Goal: Task Accomplishment & Management: Use online tool/utility

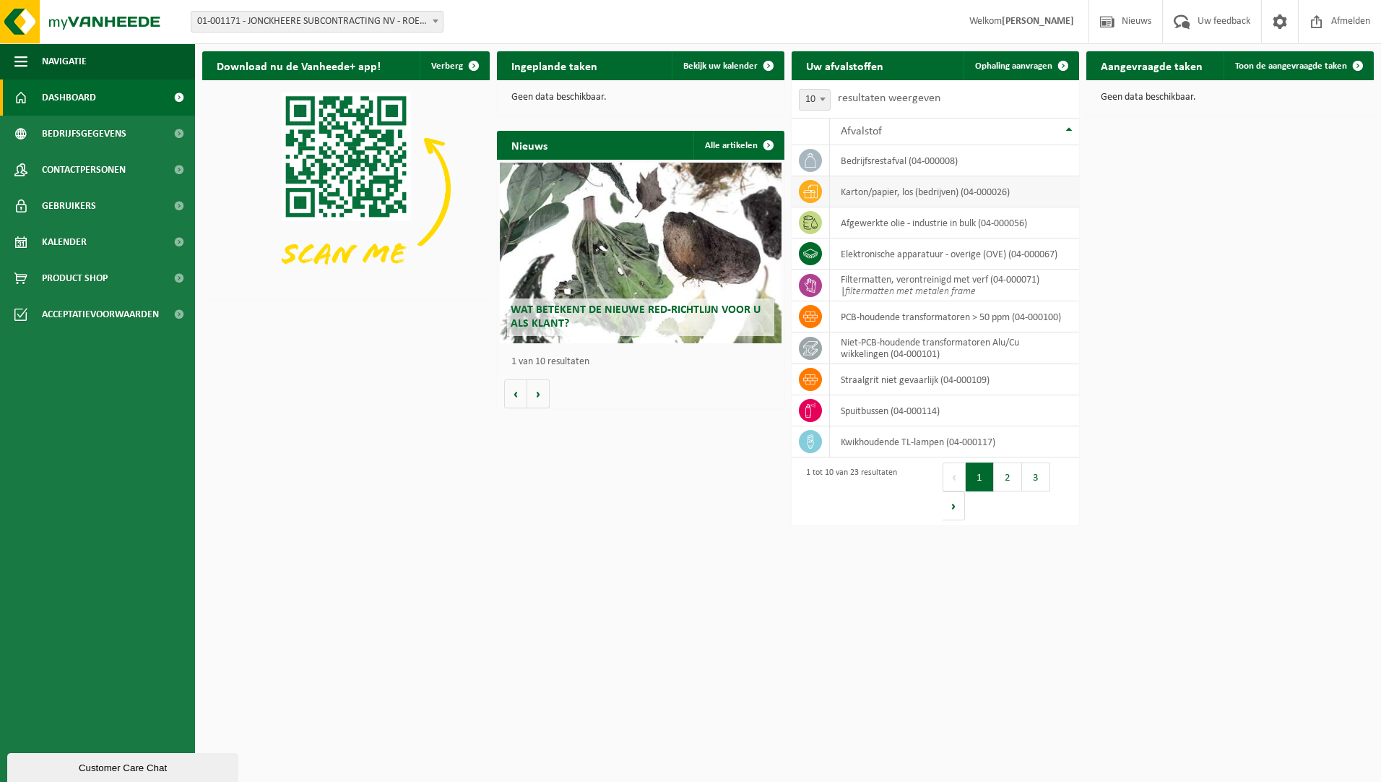
click at [956, 197] on td "karton/papier, los (bedrijven) (04-000026)" at bounding box center [954, 191] width 249 height 31
click at [1013, 64] on span "Ophaling aanvragen" at bounding box center [1013, 65] width 77 height 9
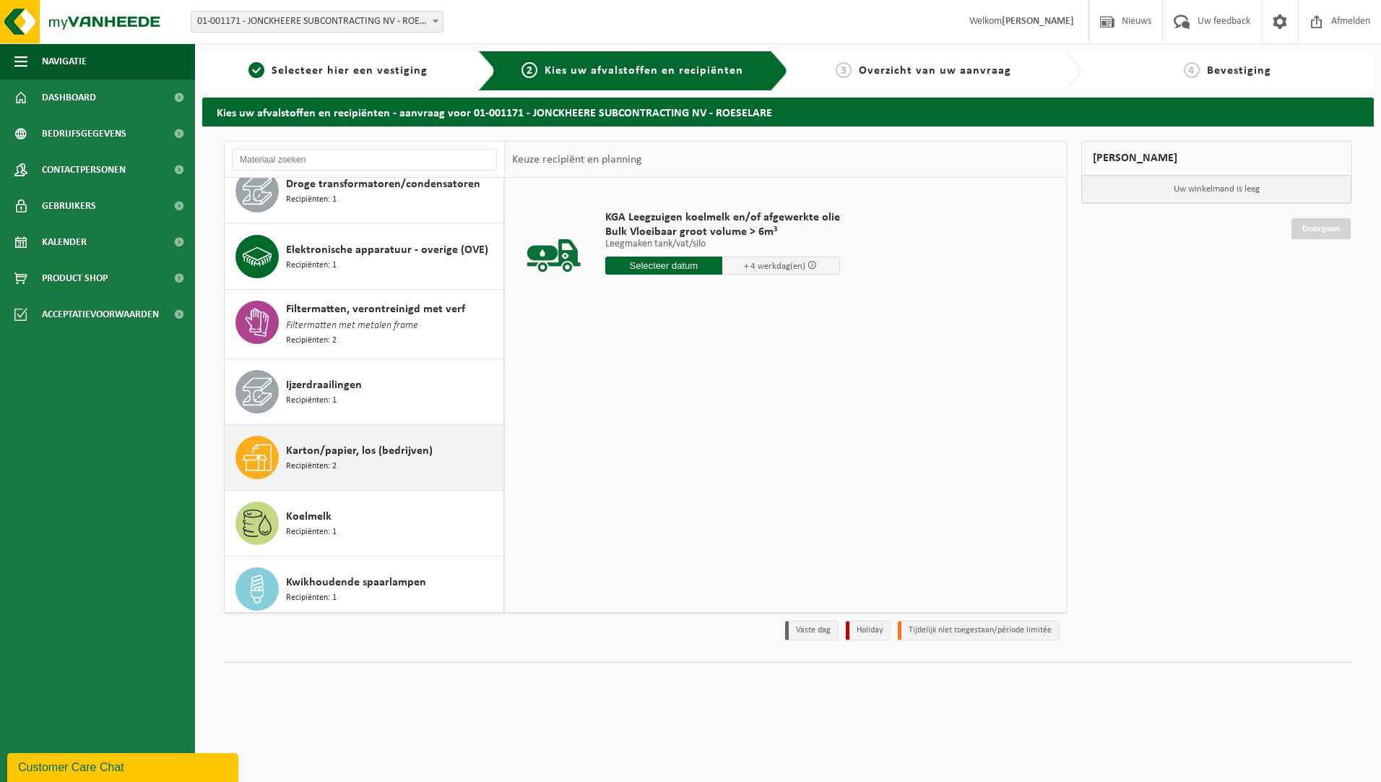
click at [365, 436] on div "Karton/papier, los (bedrijven) Recipiënten: 2" at bounding box center [393, 457] width 214 height 43
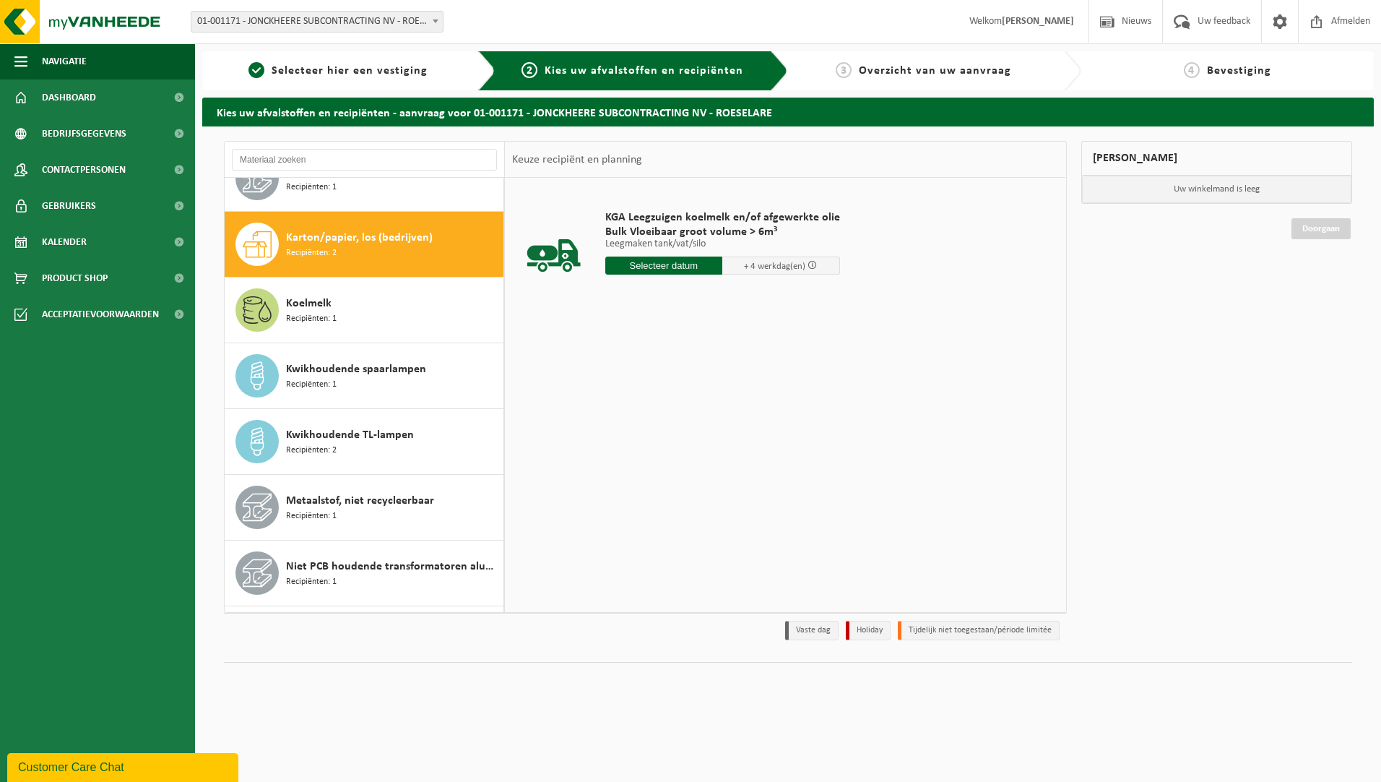
scroll to position [462, 0]
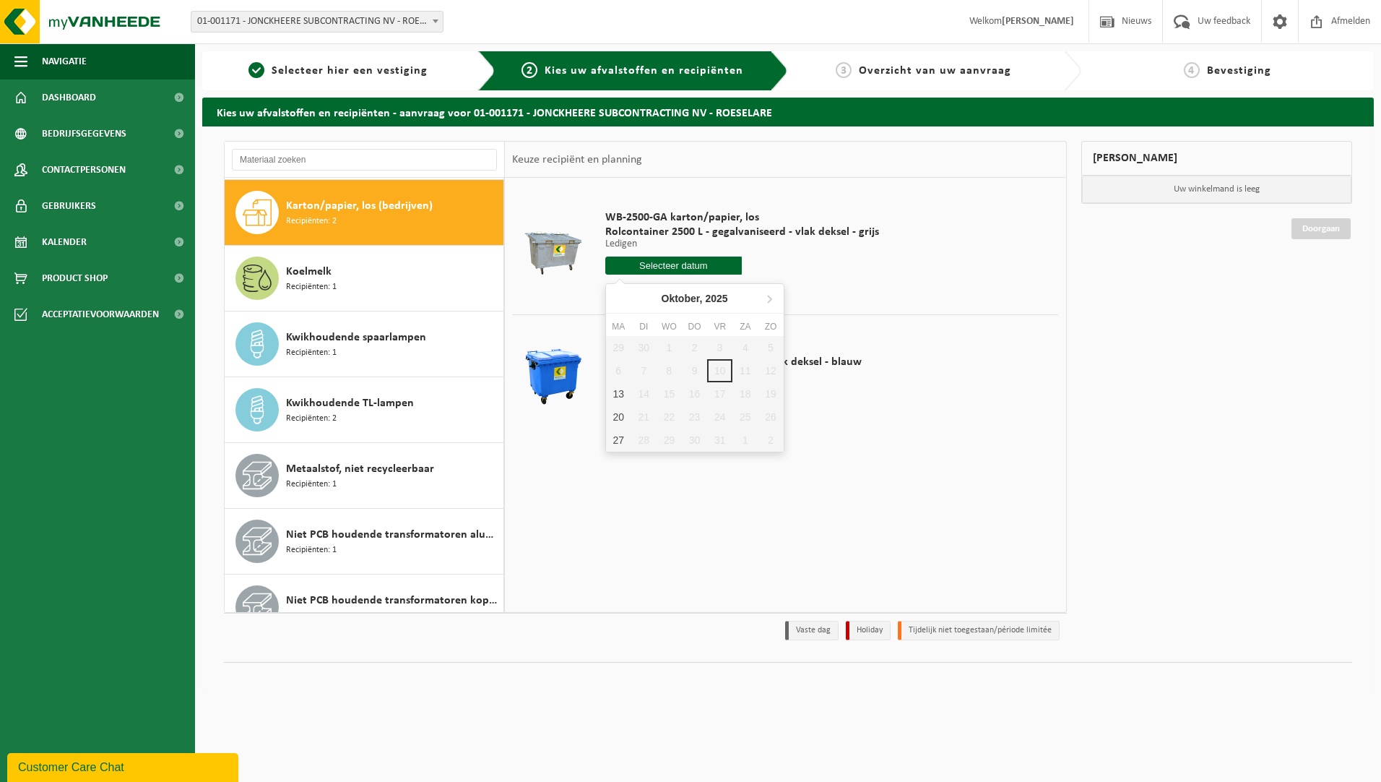
click at [664, 264] on input "text" at bounding box center [673, 265] width 137 height 18
click at [619, 417] on div "20" at bounding box center [618, 416] width 25 height 23
type input "Van 2025-10-20"
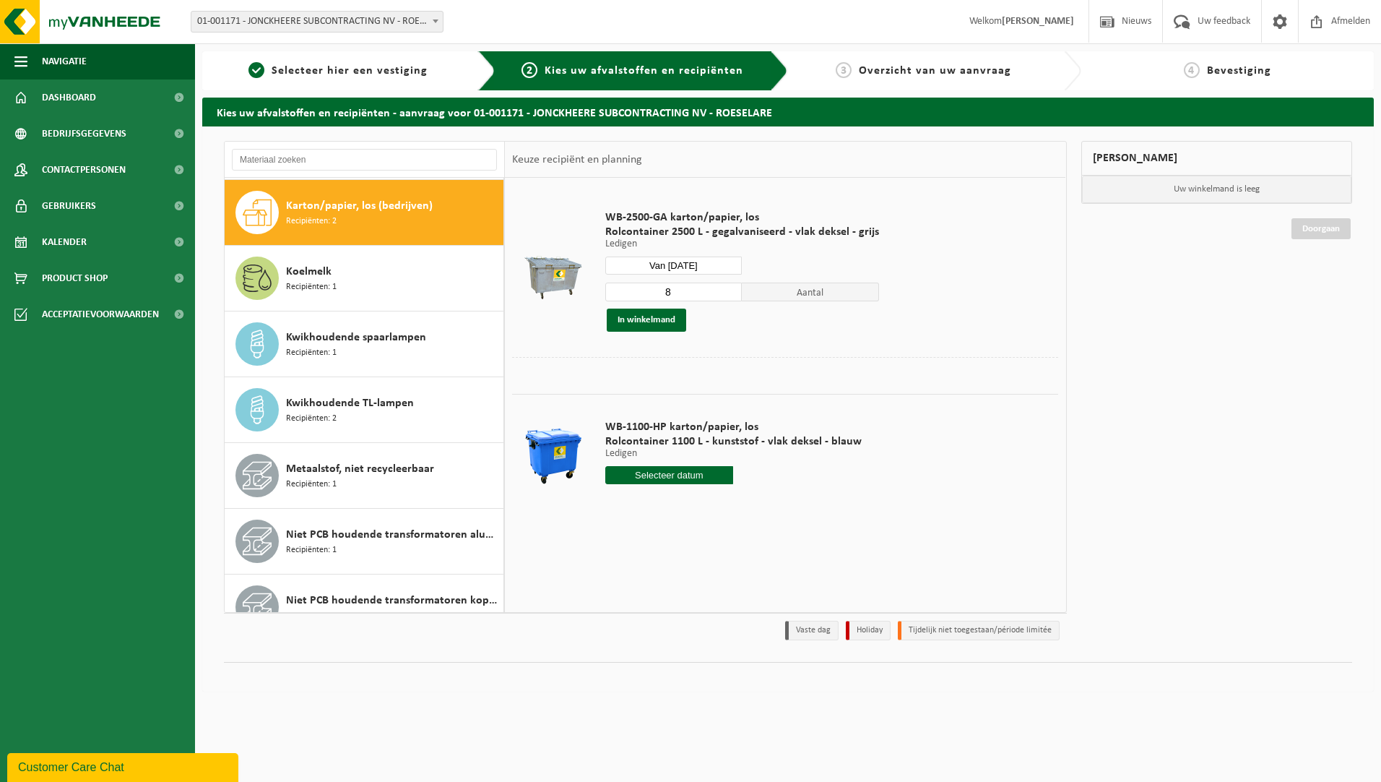
click at [675, 472] on input "text" at bounding box center [669, 475] width 129 height 18
click at [623, 626] on div "20" at bounding box center [618, 625] width 25 height 23
type input "Van 2025-10-20"
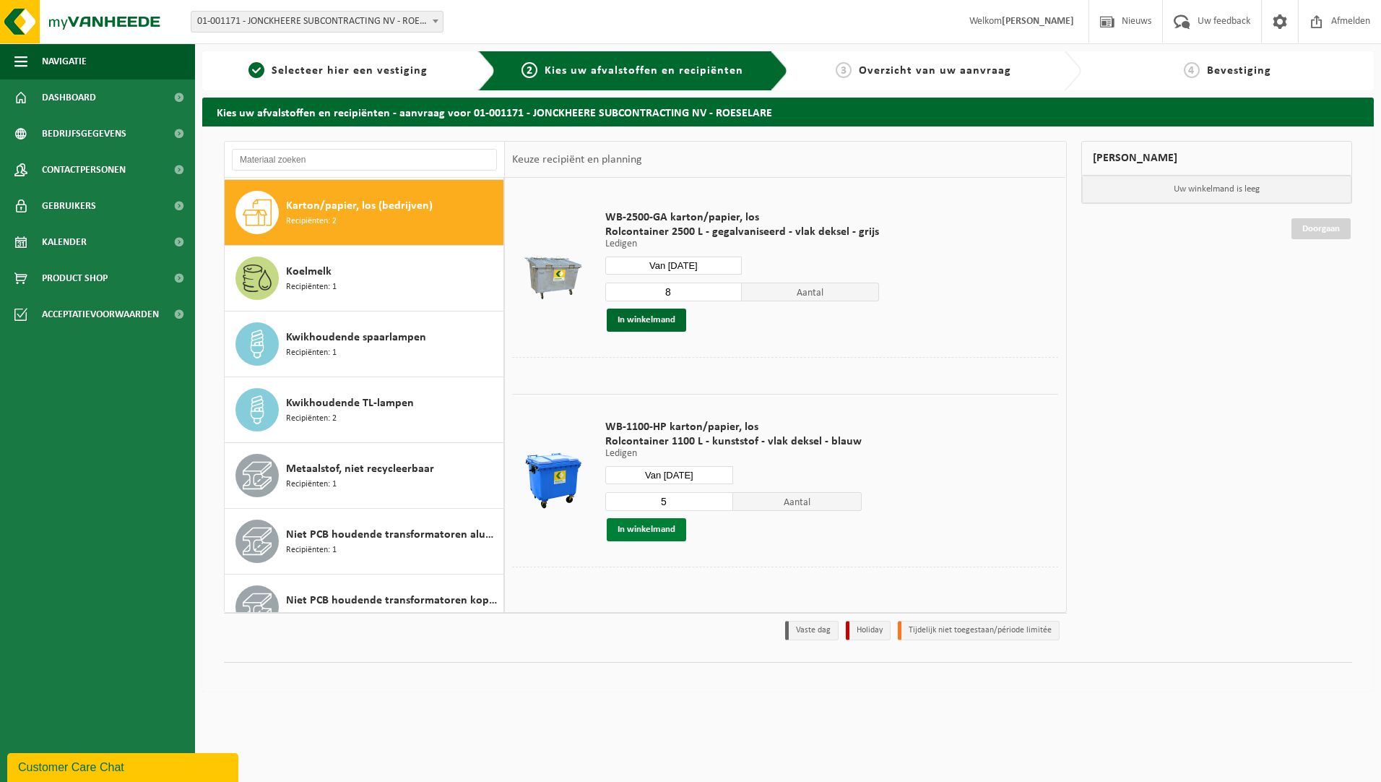
click at [667, 525] on button "In winkelmand" at bounding box center [646, 529] width 79 height 23
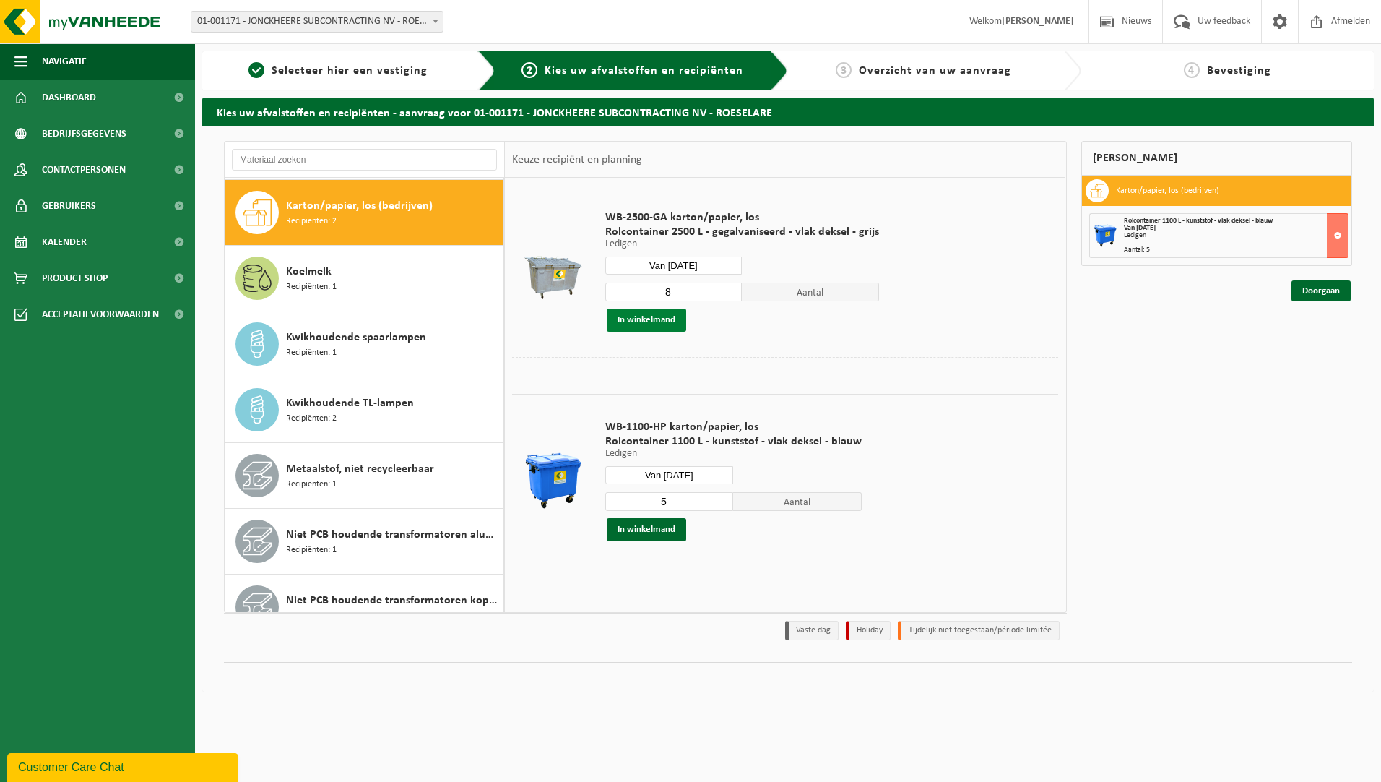
click at [663, 321] on button "In winkelmand" at bounding box center [646, 319] width 79 height 23
click at [1324, 346] on link "Doorgaan" at bounding box center [1321, 342] width 59 height 21
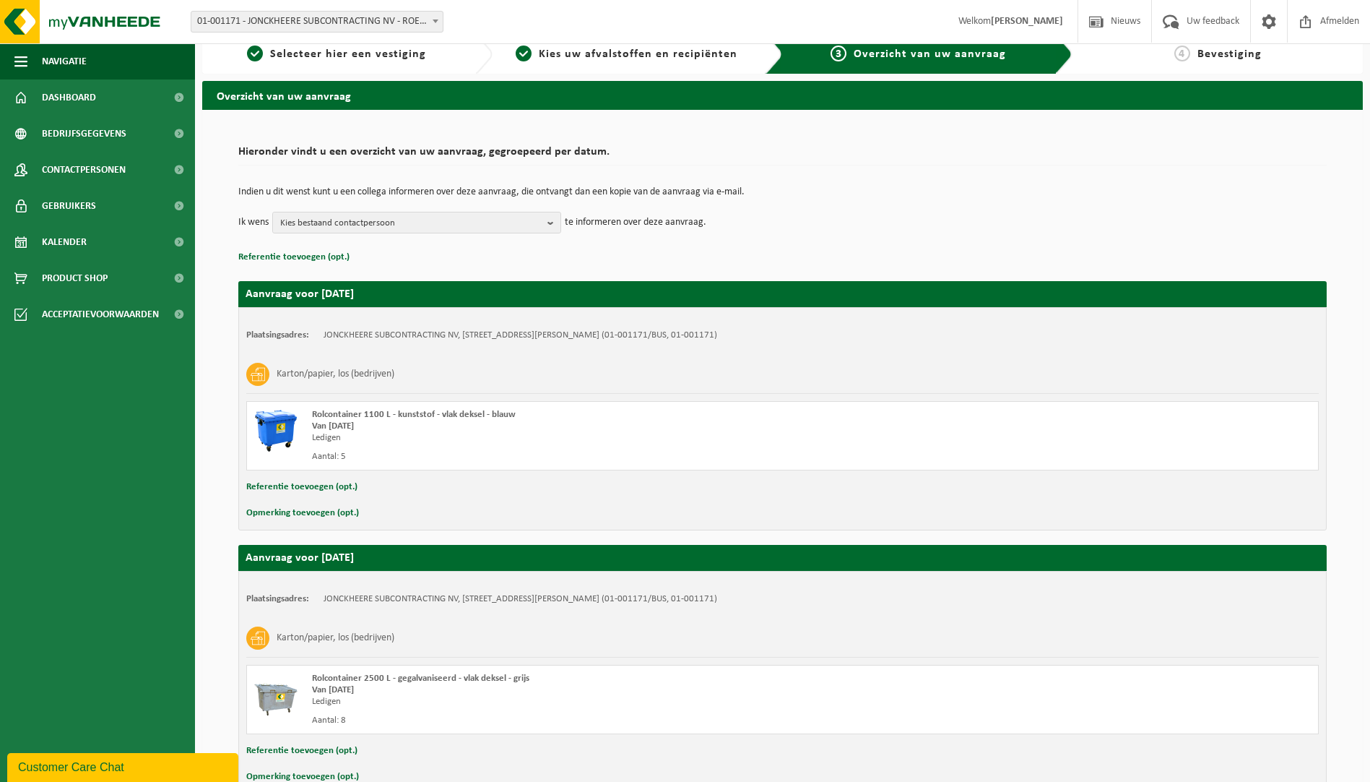
scroll to position [102, 0]
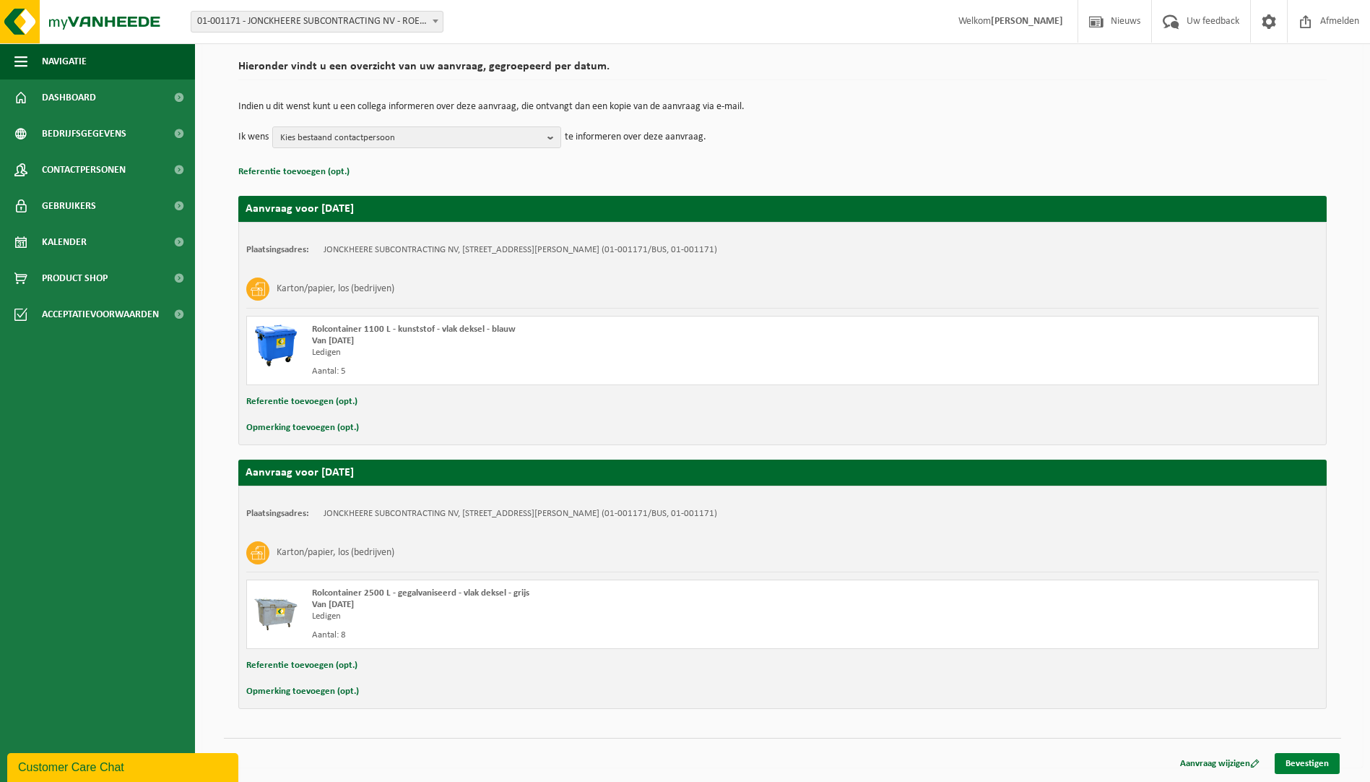
click at [1312, 757] on link "Bevestigen" at bounding box center [1307, 763] width 65 height 21
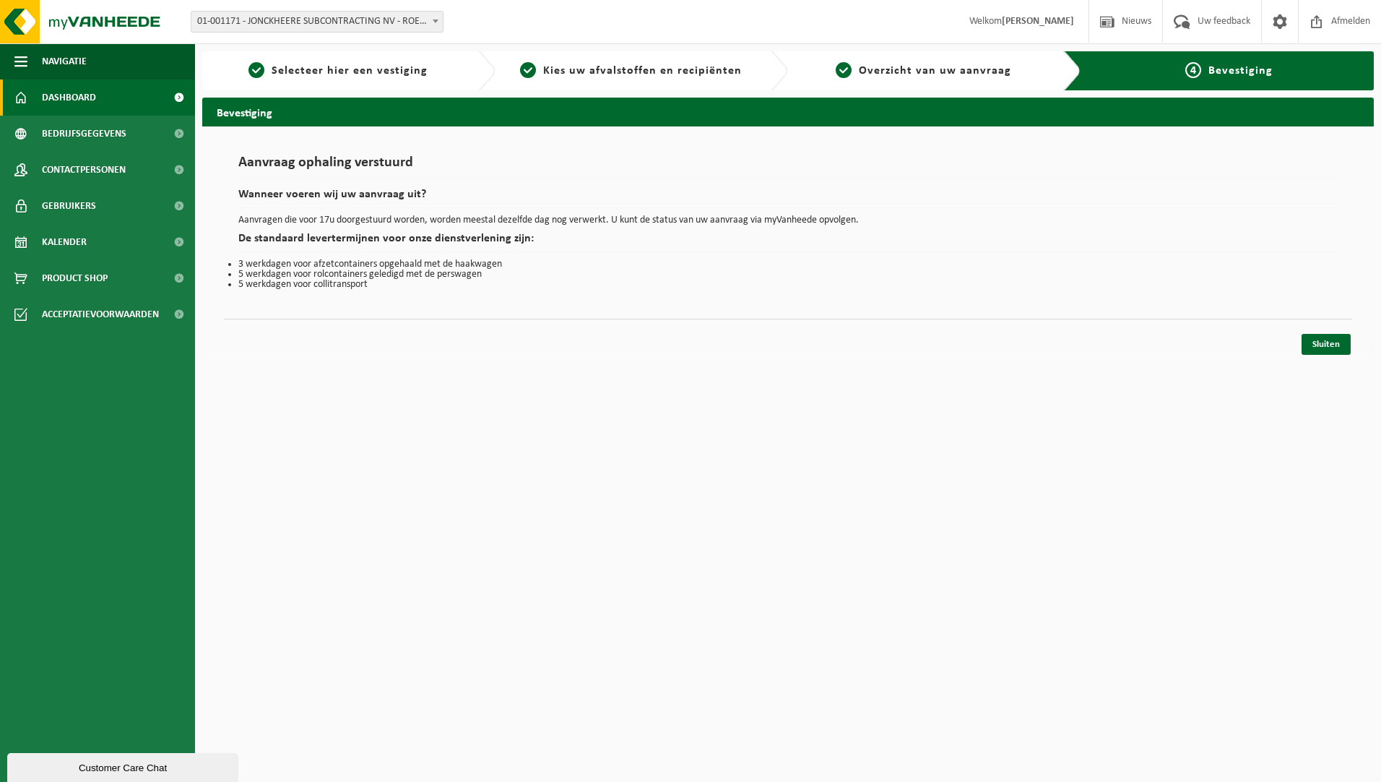
click at [68, 98] on span "Dashboard" at bounding box center [69, 97] width 54 height 36
